Goal: Navigation & Orientation: Find specific page/section

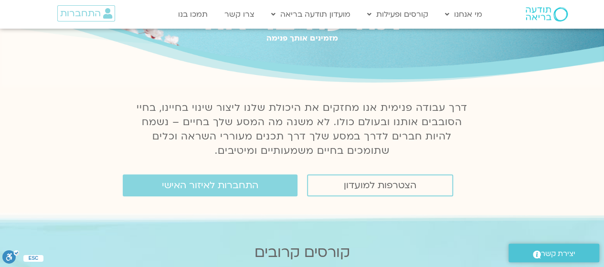
scroll to position [143, 0]
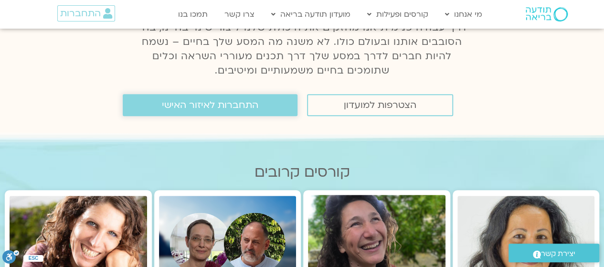
click at [230, 104] on span "התחברות לאיזור האישי" at bounding box center [210, 105] width 96 height 10
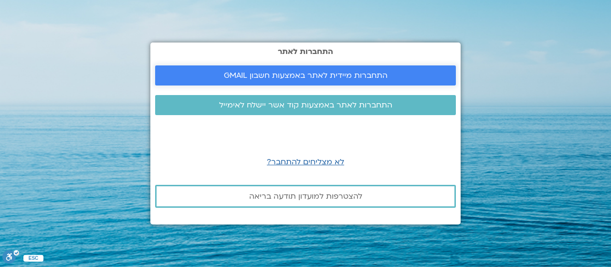
click at [309, 72] on span "התחברות מיידית לאתר באמצעות חשבון GMAIL" at bounding box center [306, 75] width 164 height 9
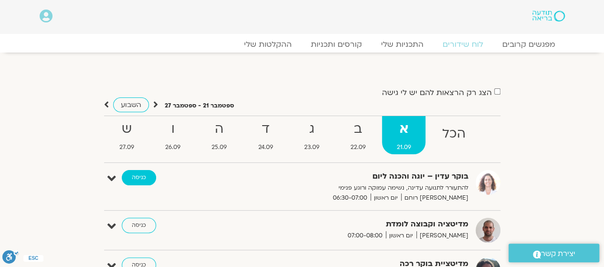
click at [145, 178] on link "כניסה" at bounding box center [139, 177] width 34 height 15
